Goal: Transaction & Acquisition: Subscribe to service/newsletter

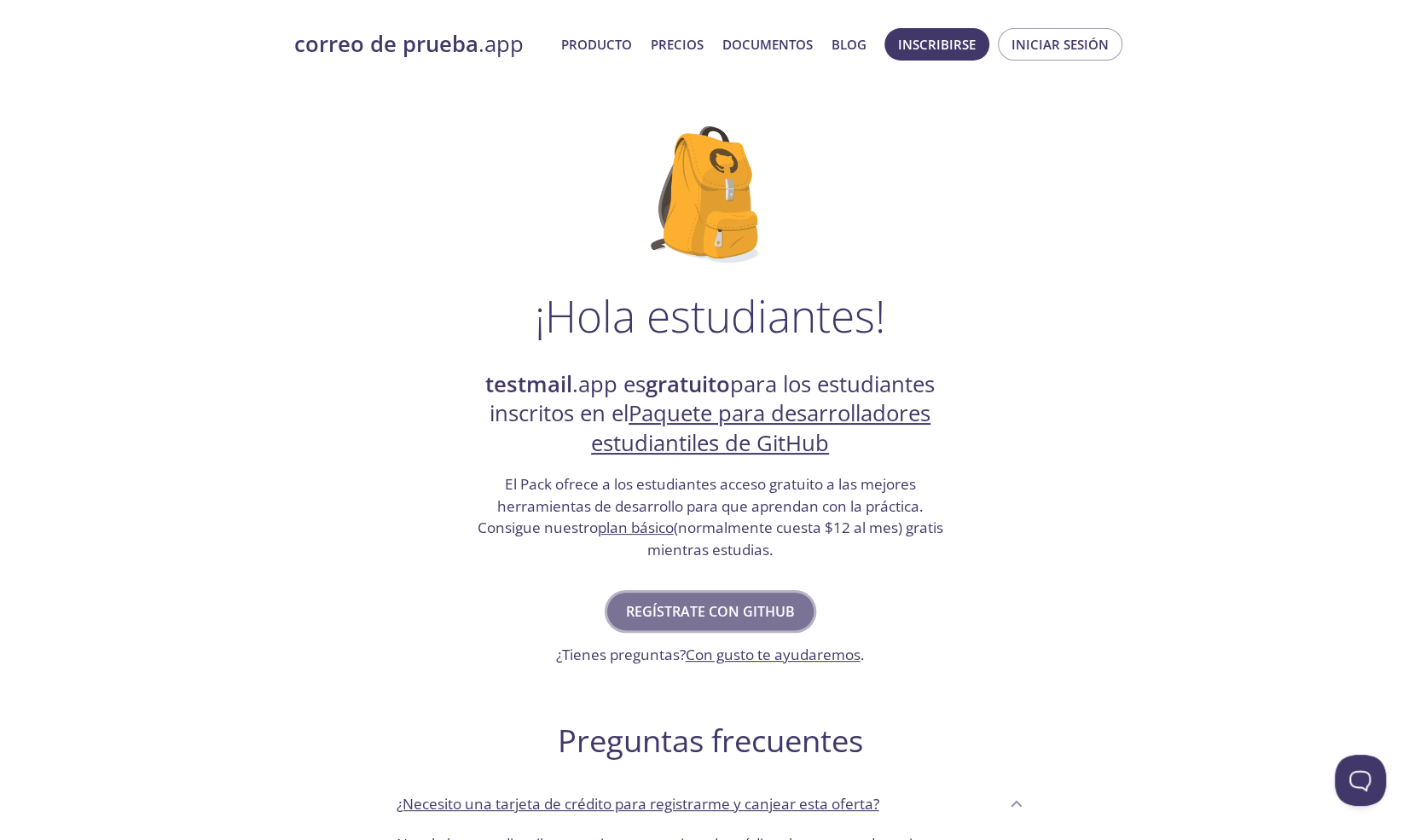
click at [729, 612] on font "Regístrate con GitHub" at bounding box center [710, 611] width 169 height 19
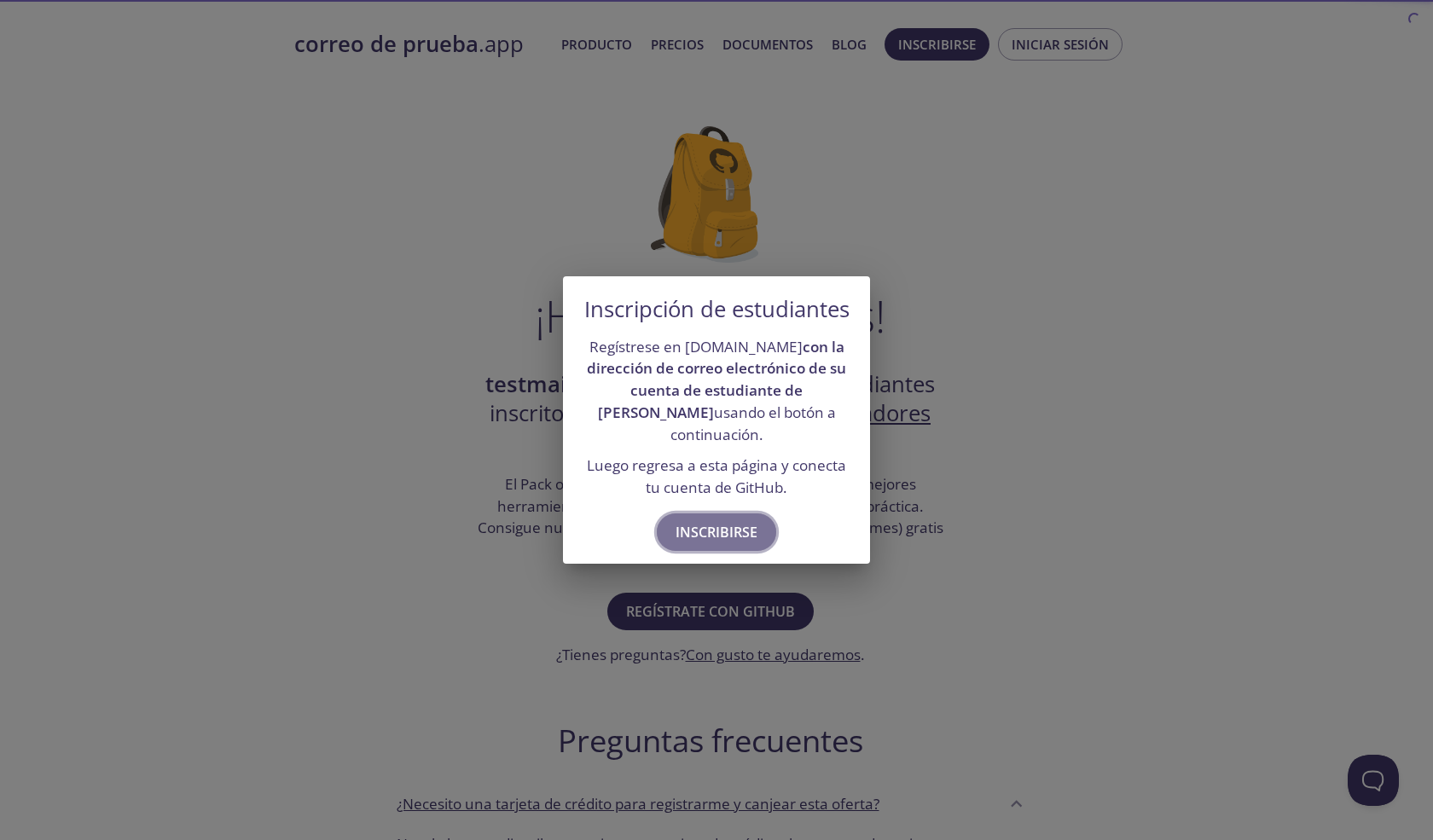
click at [730, 529] on font "Inscribirse" at bounding box center [717, 532] width 82 height 19
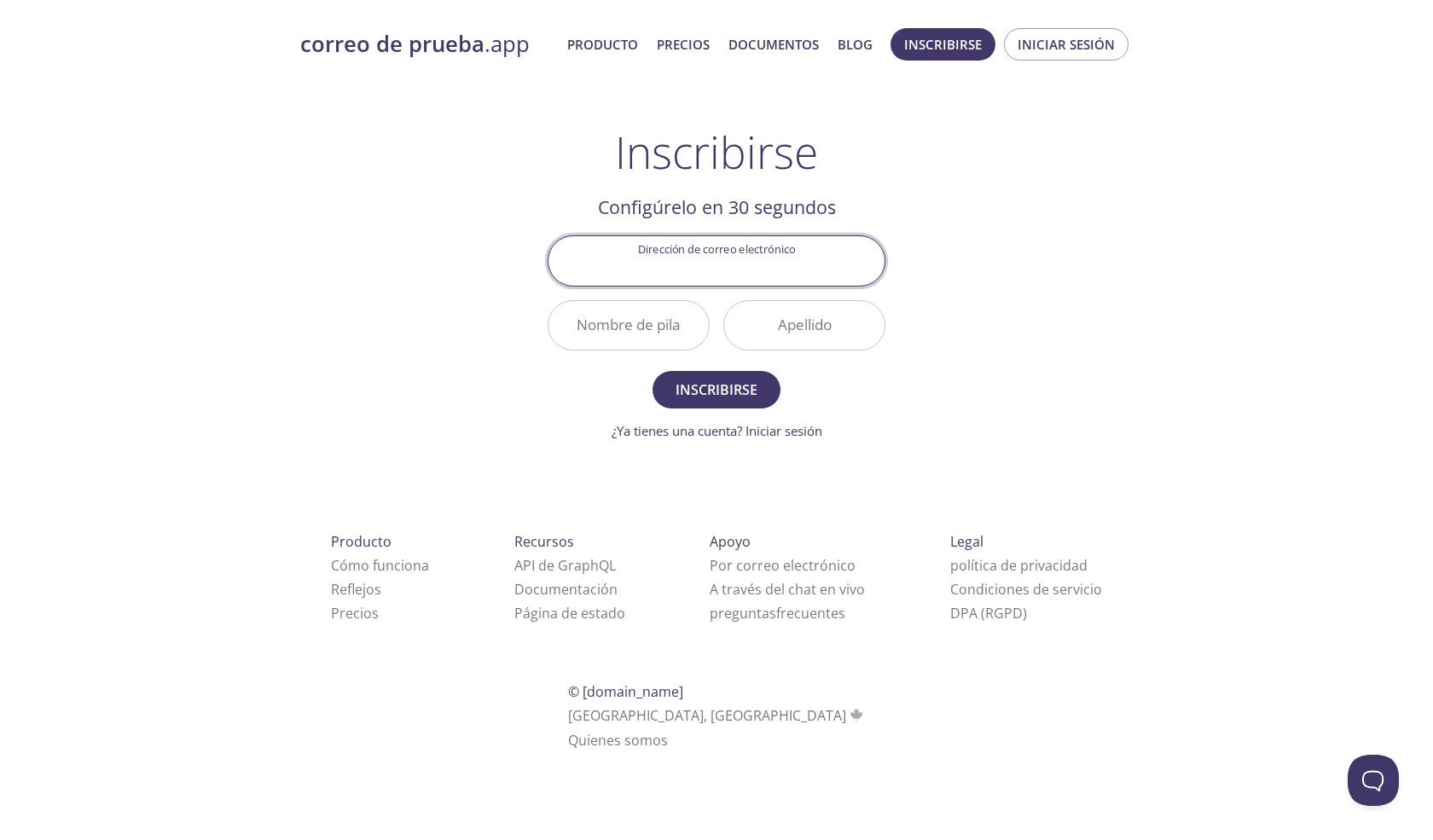
click at [764, 262] on input "Dirección de correo electrónico" at bounding box center [717, 260] width 336 height 49
type input "[EMAIL_ADDRESS][DOMAIN_NAME]"
click at [643, 321] on input "Nombre de pila" at bounding box center [629, 325] width 160 height 49
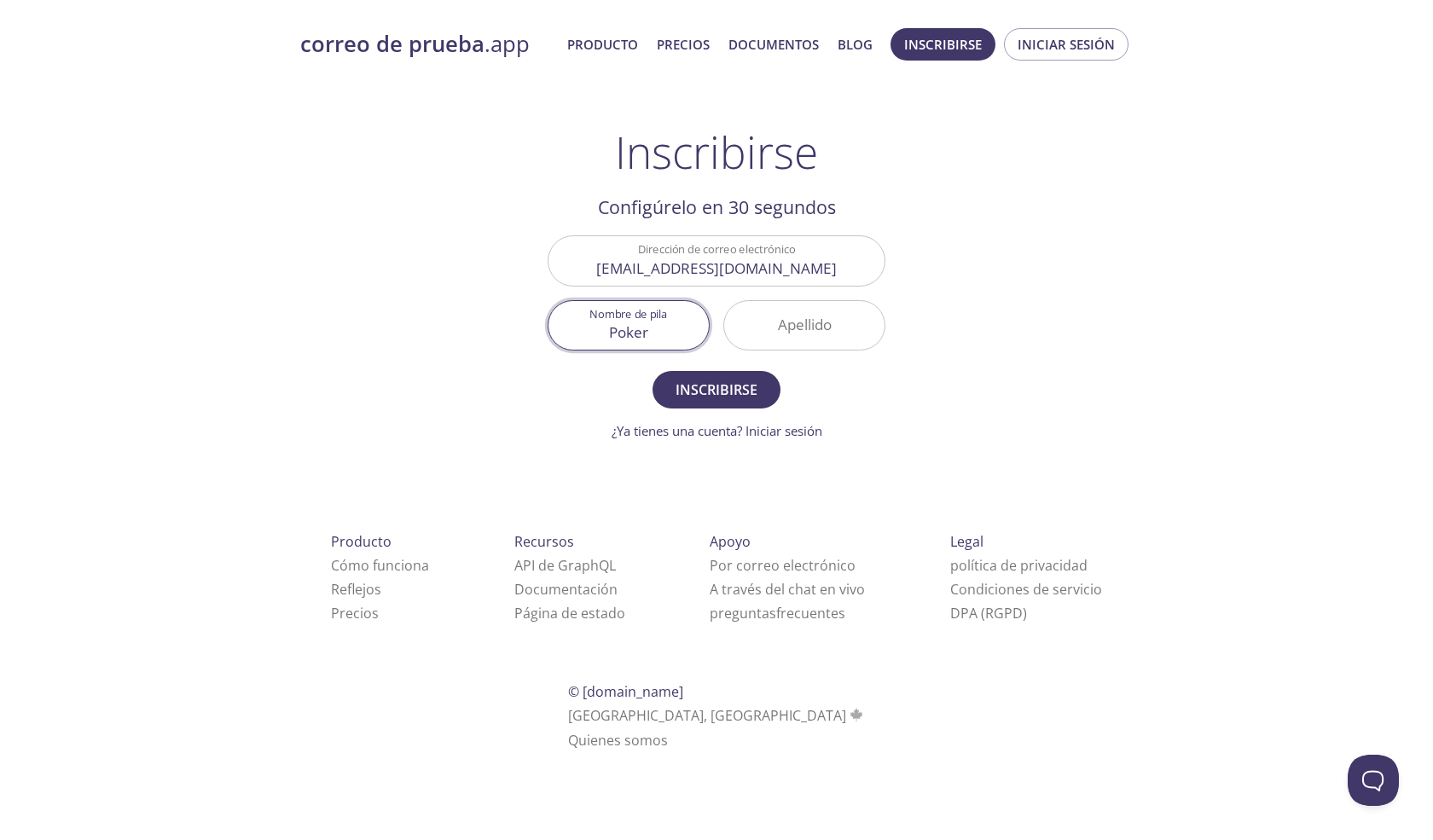
type input "Poker"
click at [764, 325] on input "Apellido" at bounding box center [804, 325] width 160 height 49
type input "pok"
click at [717, 383] on font "Inscribirse" at bounding box center [717, 389] width 82 height 19
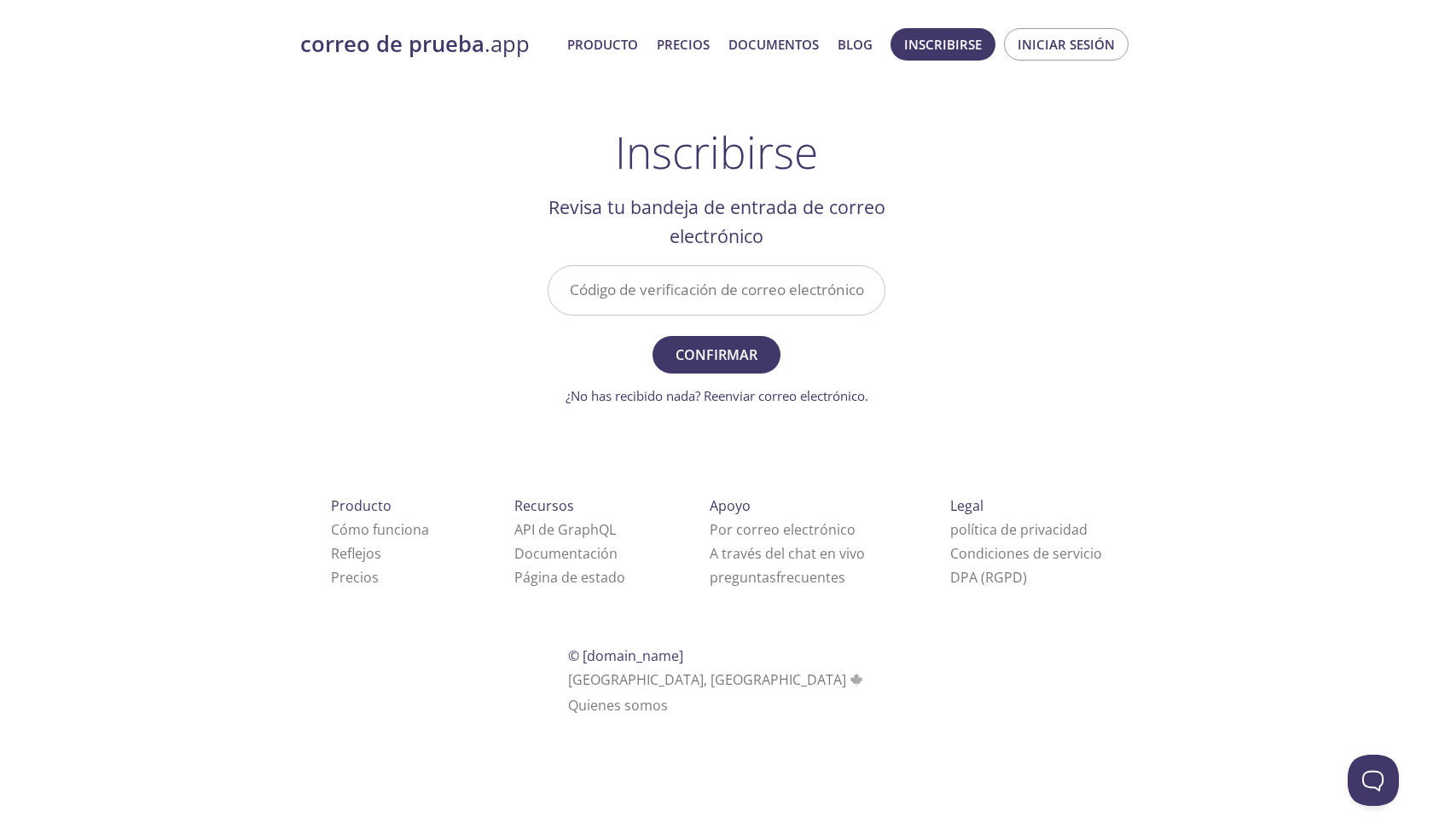
click at [772, 295] on input "Código de verificación de correo electrónico" at bounding box center [717, 290] width 336 height 49
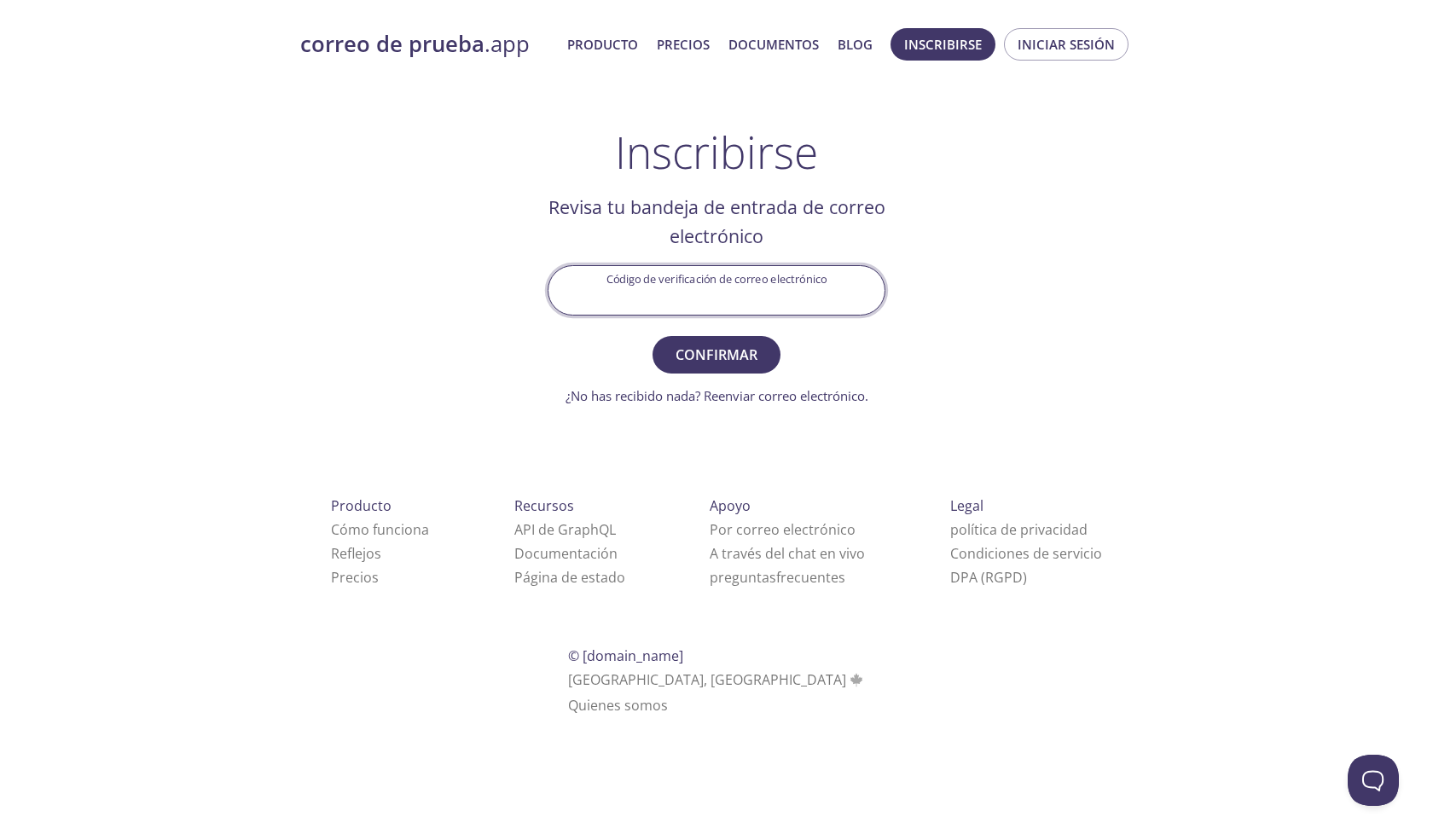
paste input "QTZDCXZ"
type input "QTZDCXZ"
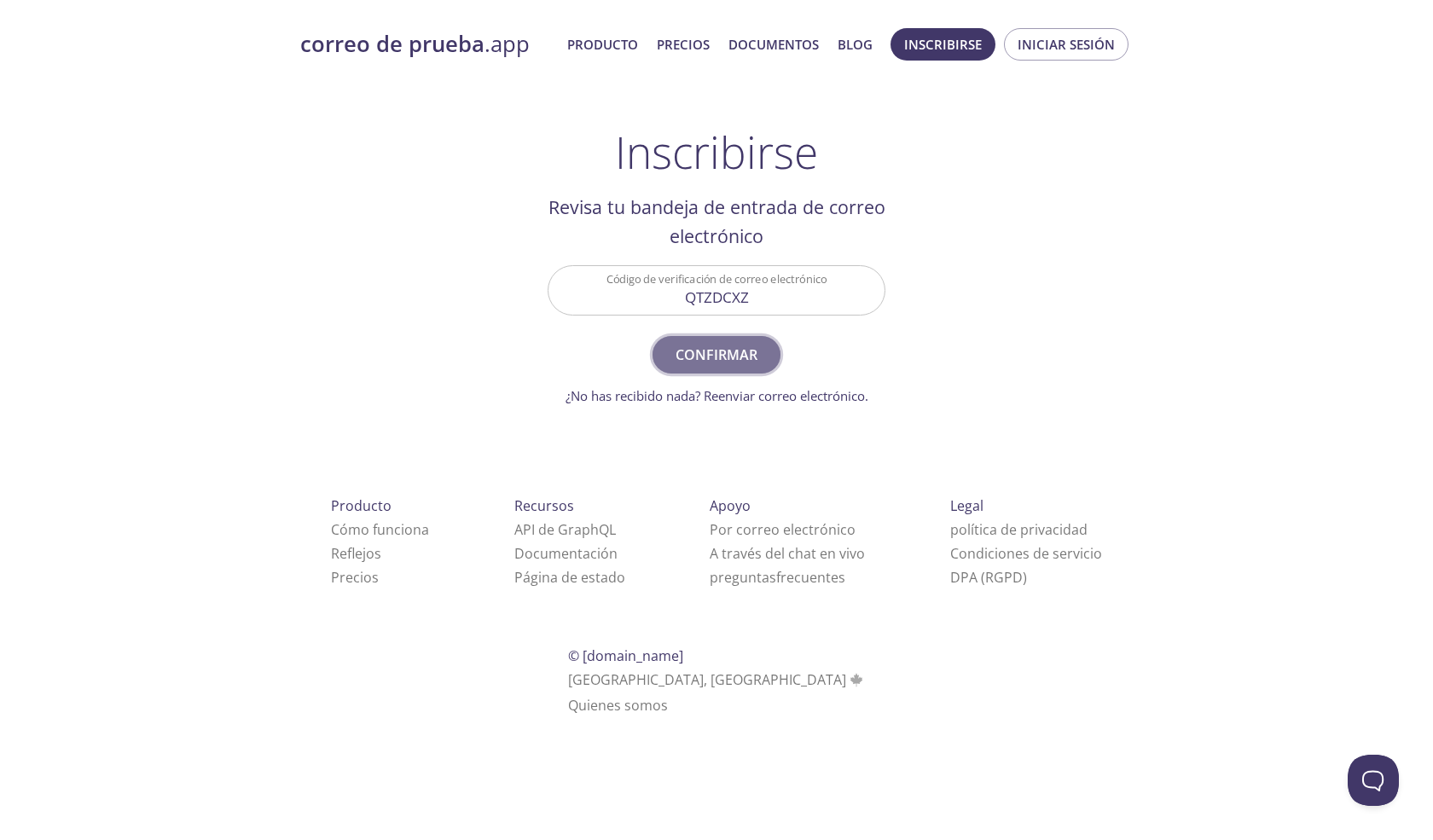
click at [749, 352] on font "Confirmar" at bounding box center [717, 355] width 82 height 19
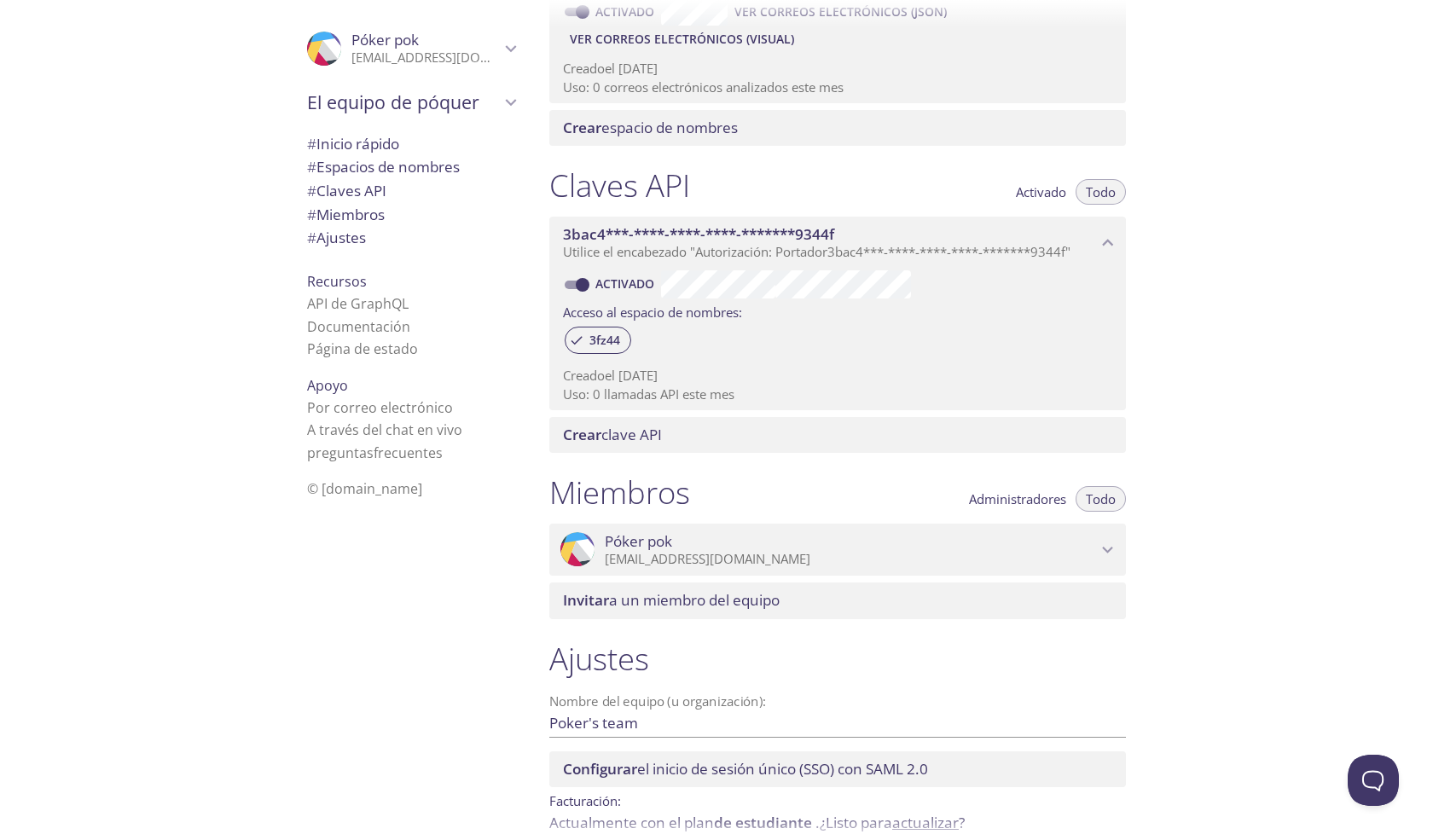
scroll to position [421, 0]
